Goal: Information Seeking & Learning: Learn about a topic

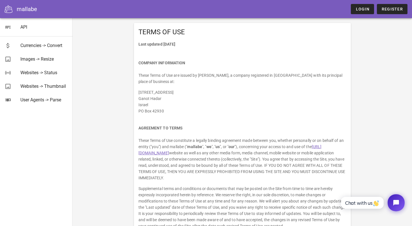
click at [25, 8] on div "mallabe" at bounding box center [27, 9] width 20 height 8
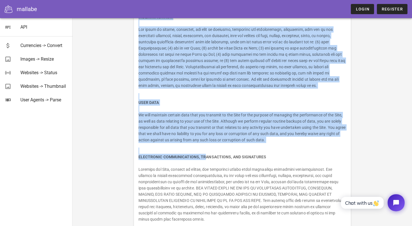
scroll to position [2405, 0]
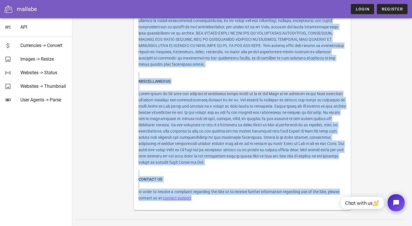
drag, startPoint x: 138, startPoint y: 31, endPoint x: 203, endPoint y: 191, distance: 171.9
copy div "TERMS OF USE Last updated January 11, 2025 COMPANY INFORMATION These Terms of U…"
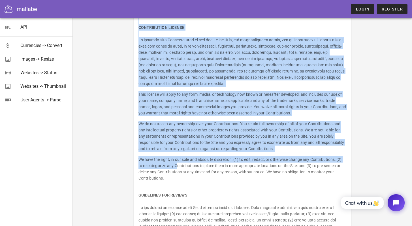
scroll to position [1113, 0]
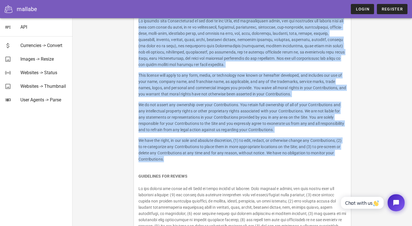
drag, startPoint x: 138, startPoint y: 45, endPoint x: 165, endPoint y: 146, distance: 104.3
click at [165, 146] on div "Last updated January 11, 2025 COMPANY INFORMATION These Terms of Use are issued…" at bounding box center [242, 215] width 217 height 2574
copy div "USER GENERATED CONTRIBUTIONS The Site may invite you to chat, contribute to, or…"
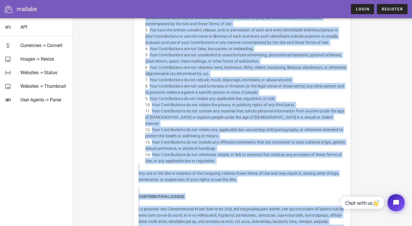
scroll to position [818, 0]
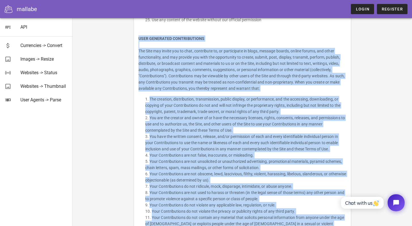
click at [183, 56] on p "The Site may invite you to chat, contribute to, or participate in blogs, messag…" at bounding box center [242, 70] width 208 height 44
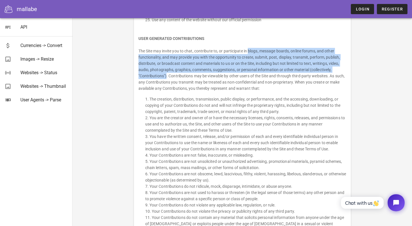
drag, startPoint x: 248, startPoint y: 45, endPoint x: 167, endPoint y: 70, distance: 85.3
click at [167, 70] on p "The Site may invite you to chat, contribute to, or participate in blogs, messag…" at bounding box center [242, 70] width 208 height 44
copy p "blogs, message boards, online forums, and other functionality, and may provide …"
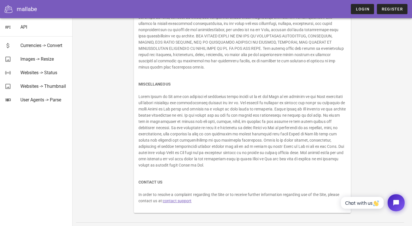
scroll to position [2405, 0]
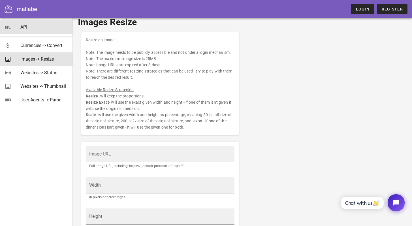
scroll to position [7, 0]
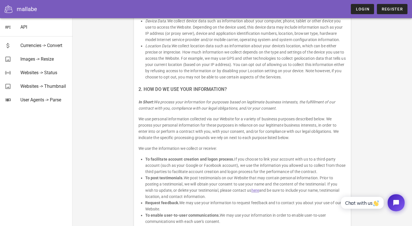
scroll to position [1044, 0]
